Goal: Task Accomplishment & Management: Manage account settings

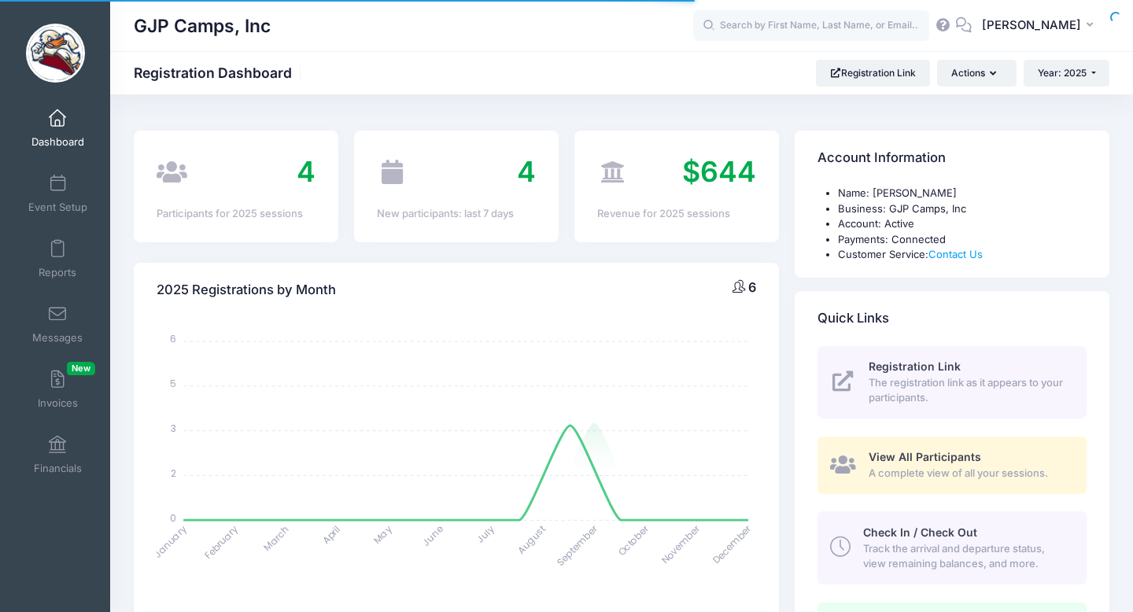
select select
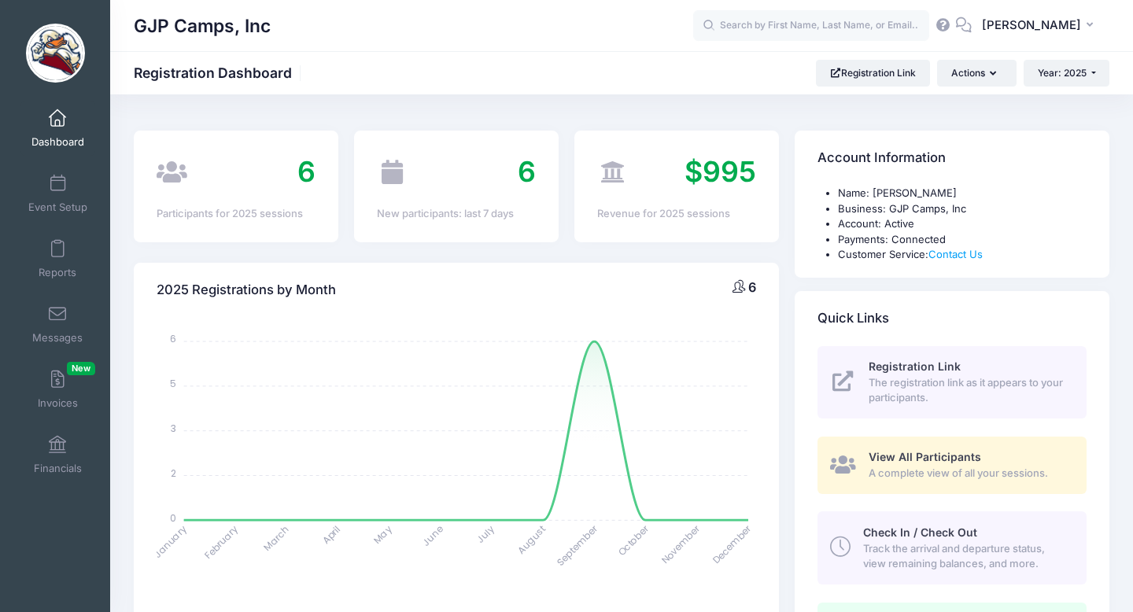
click at [441, 249] on div "2025 Registrations by Month [DATE] January February February March March April …" at bounding box center [456, 514] width 661 height 544
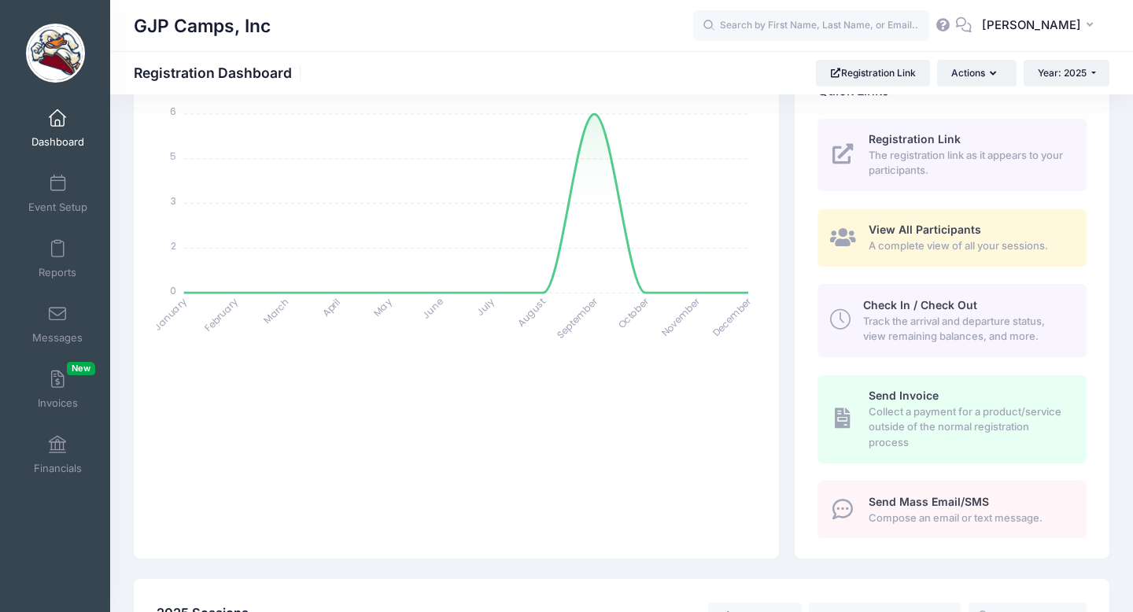
scroll to position [252, 0]
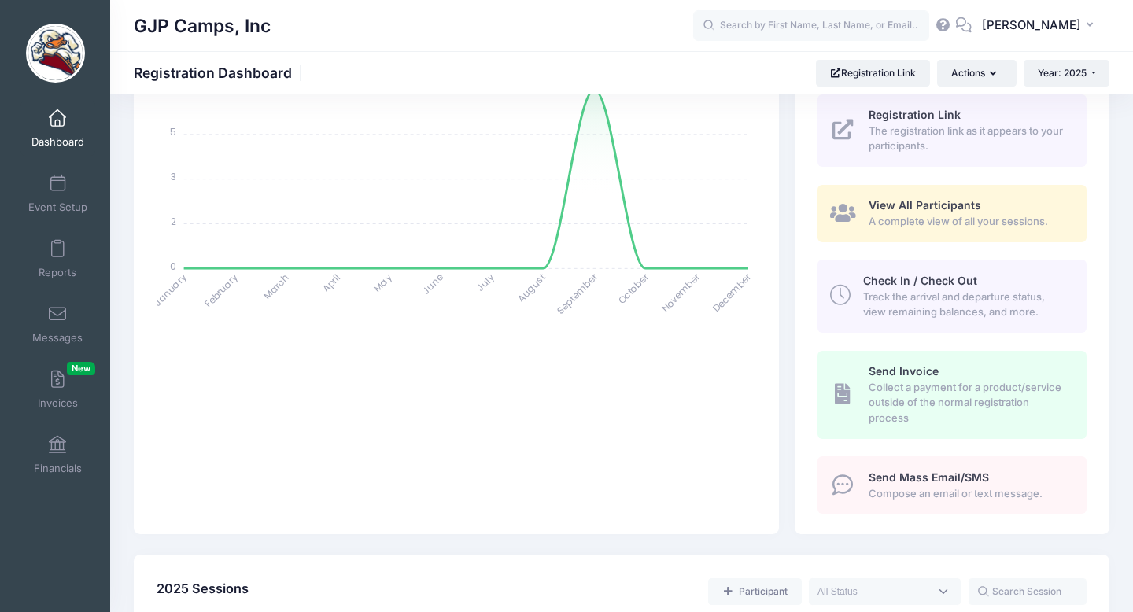
click at [965, 219] on span "A complete view of all your sessions." at bounding box center [969, 222] width 200 height 16
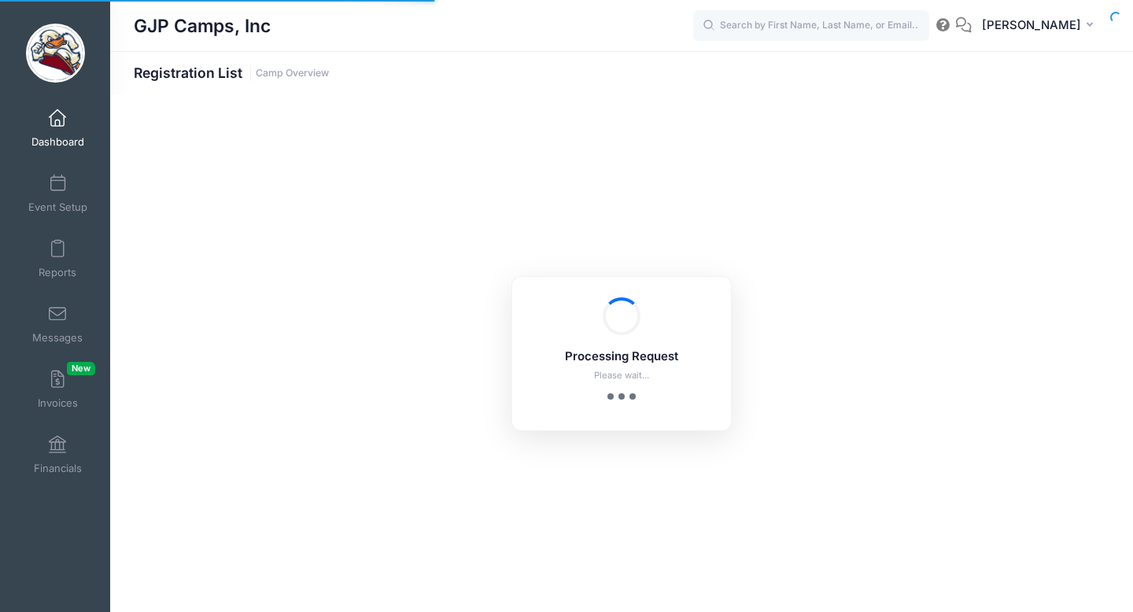
select select "10"
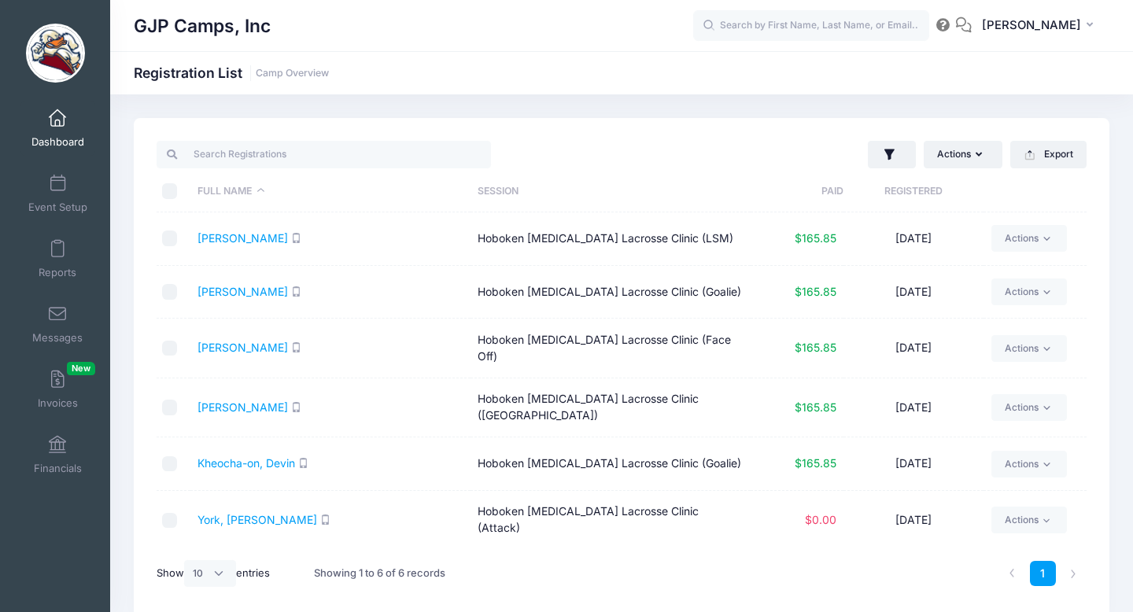
click at [626, 151] on div "Actions Assign Labels Send Email Send SMS Send Payment Reminder Send Document U…" at bounding box center [858, 154] width 473 height 32
